Goal: Book appointment/travel/reservation

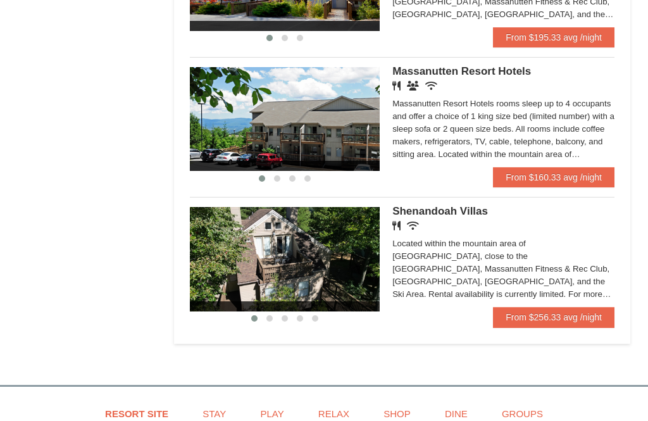
scroll to position [789, 0]
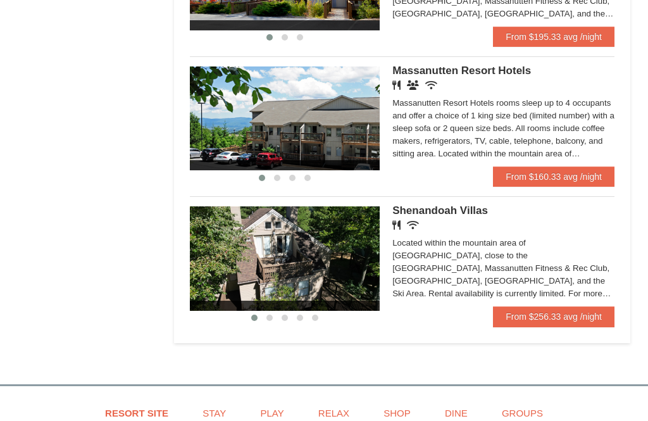
click at [462, 230] on div "Restaurant Wireless Internet (free)" at bounding box center [504, 225] width 222 height 13
click at [478, 206] on div "Shenandoah Villas Restaurant Wireless Internet (free) Located within the mounta…" at bounding box center [504, 256] width 222 height 100
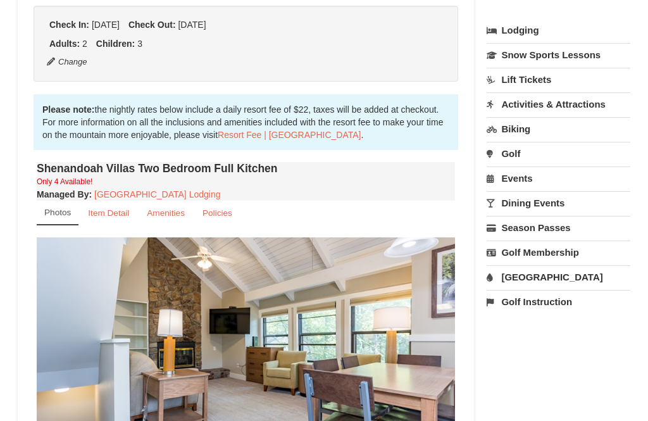
scroll to position [294, 0]
click at [548, 280] on link "[GEOGRAPHIC_DATA]" at bounding box center [559, 276] width 144 height 23
click at [607, 110] on link "Activities & Attractions" at bounding box center [559, 103] width 144 height 23
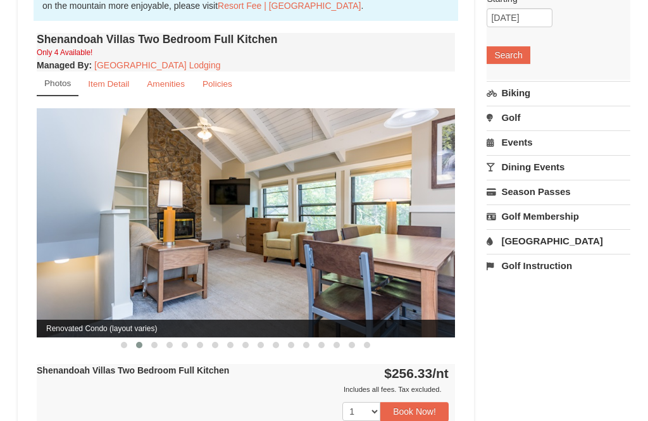
scroll to position [424, 0]
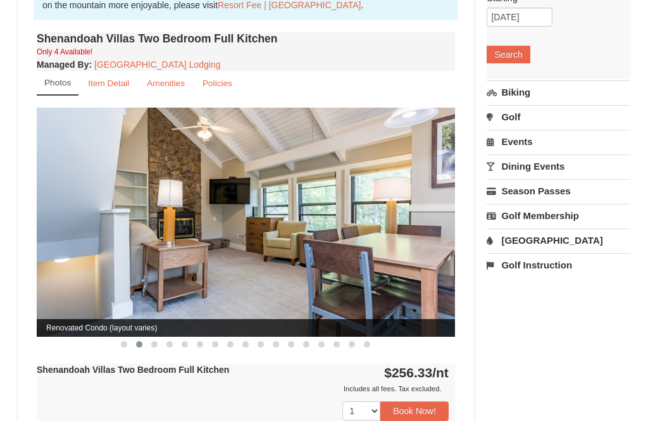
click at [543, 244] on link "[GEOGRAPHIC_DATA]" at bounding box center [559, 240] width 144 height 23
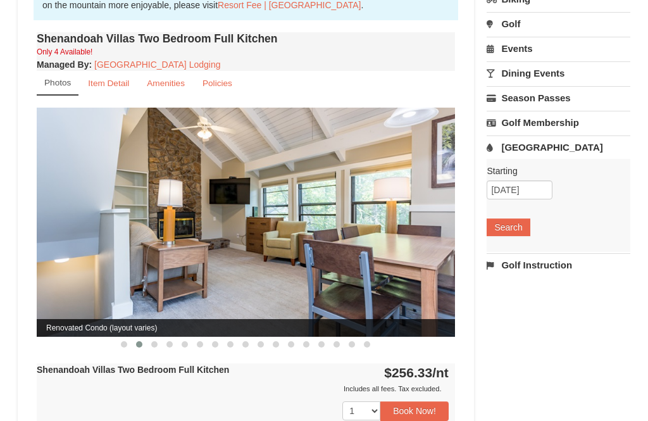
click at [522, 228] on button "Search" at bounding box center [508, 227] width 43 height 18
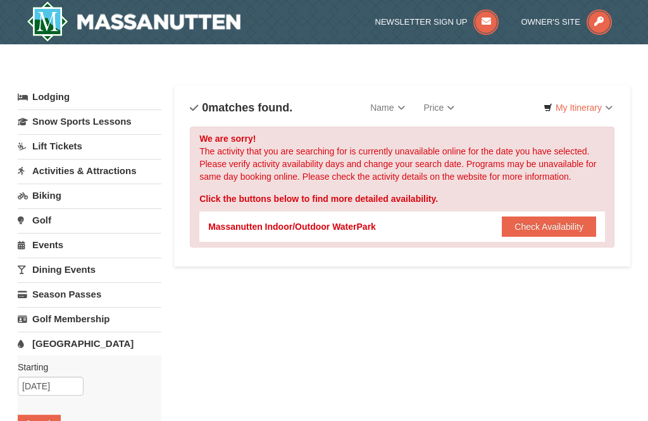
click at [574, 224] on button "Check Availability" at bounding box center [549, 227] width 94 height 20
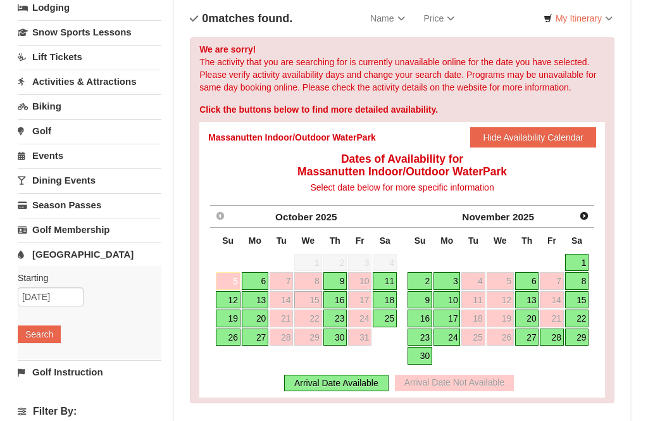
scroll to position [101, 0]
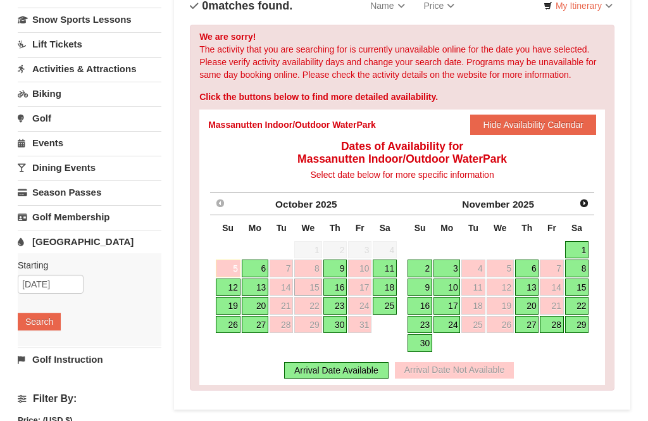
click at [343, 289] on link "16" at bounding box center [336, 288] width 24 height 18
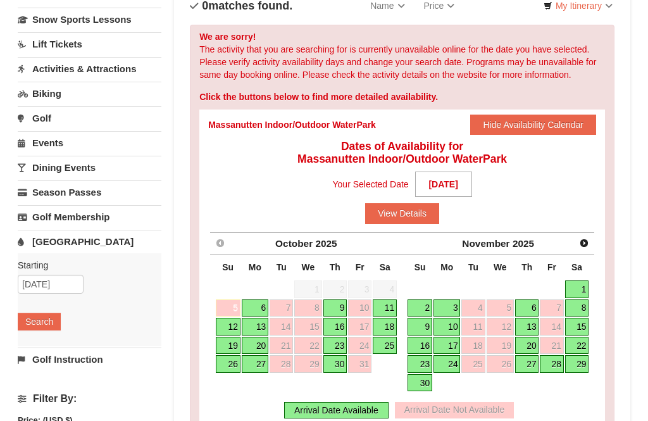
click at [417, 217] on button "View Details" at bounding box center [402, 213] width 74 height 20
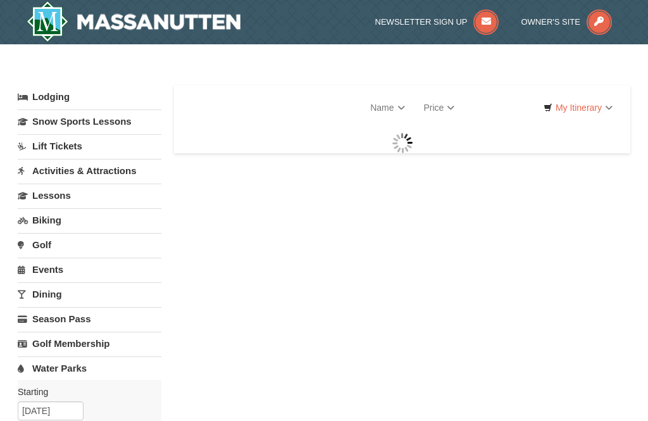
select select "10"
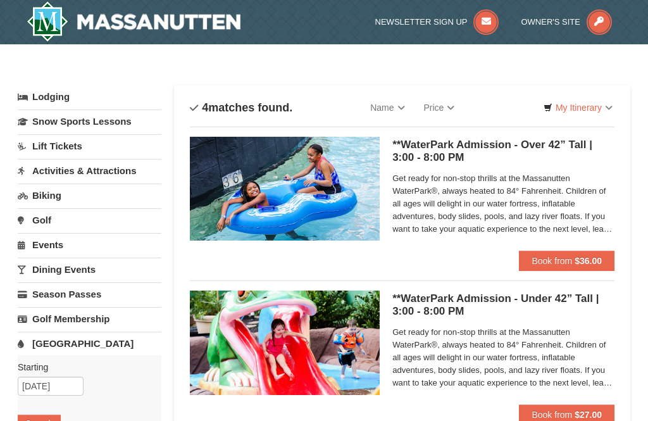
click at [570, 223] on span "Get ready for non-stop thrills at the Massanutten WaterPark®, always heated to …" at bounding box center [504, 203] width 222 height 63
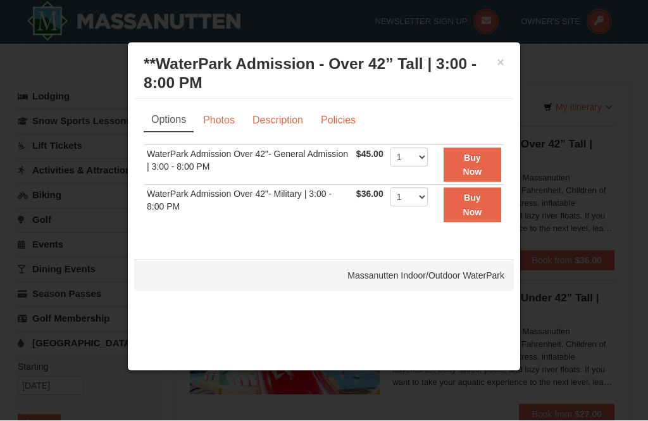
scroll to position [30, 0]
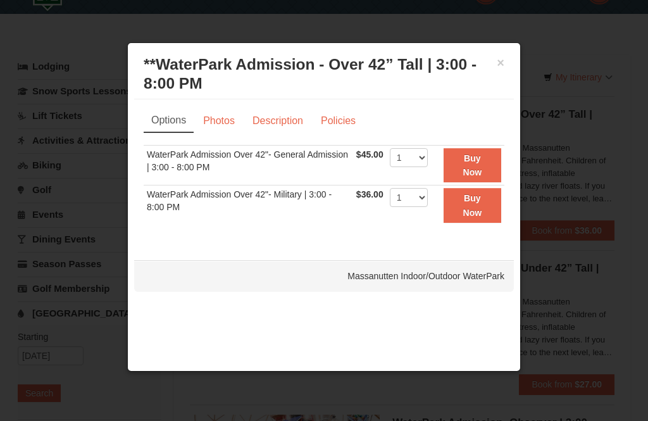
click at [504, 65] on button "×" at bounding box center [501, 62] width 8 height 13
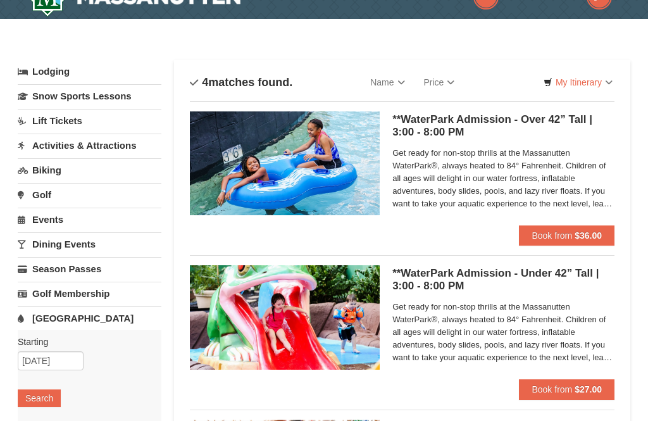
scroll to position [0, 0]
